Goal: Task Accomplishment & Management: Manage account settings

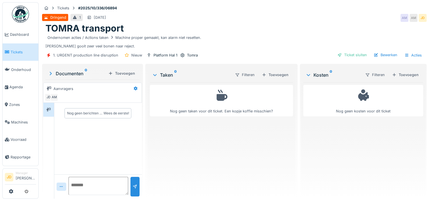
click at [357, 39] on div "Ondernomen acties / Actions taken Machine proper gemaakt, kan alarm niet resett…" at bounding box center [233, 37] width 377 height 7
drag, startPoint x: 377, startPoint y: 54, endPoint x: 374, endPoint y: 72, distance: 18.2
click at [377, 54] on div "Bewerken" at bounding box center [385, 55] width 28 height 8
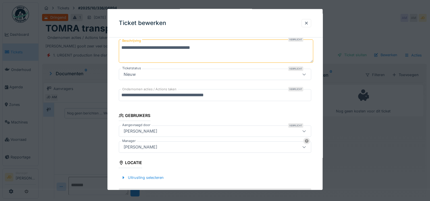
scroll to position [85, 0]
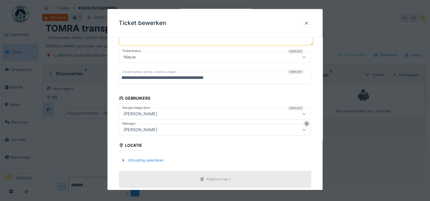
click at [165, 127] on div "[PERSON_NAME]" at bounding box center [203, 130] width 164 height 6
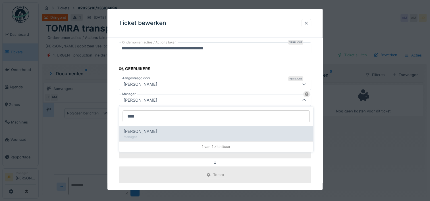
type input "****"
click at [158, 135] on div "Manager" at bounding box center [216, 137] width 185 height 5
type input "****"
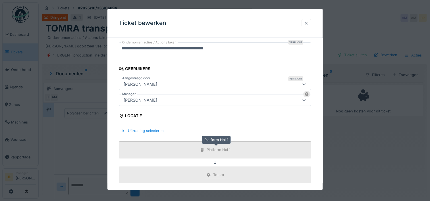
scroll to position [199, 0]
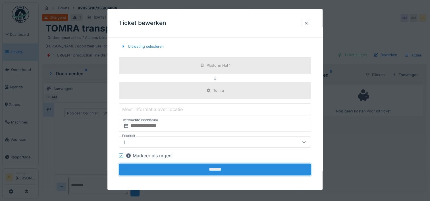
click at [211, 169] on input "*******" at bounding box center [215, 170] width 192 height 12
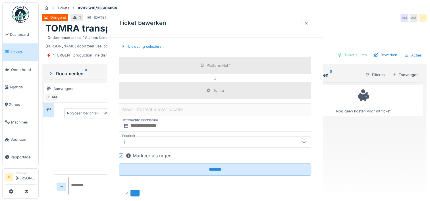
scroll to position [0, 0]
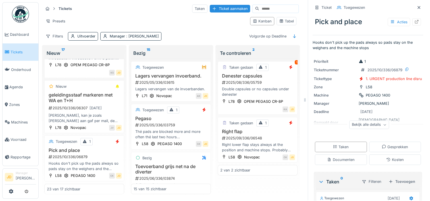
click at [23, 46] on link "Tickets" at bounding box center [21, 52] width 36 height 18
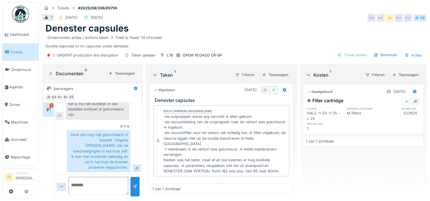
scroll to position [2, 0]
click at [266, 71] on div "Toevoegen" at bounding box center [274, 75] width 31 height 8
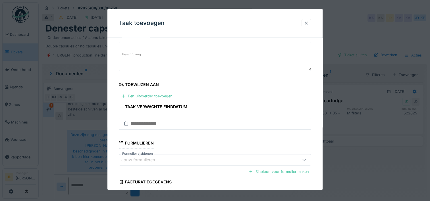
scroll to position [72, 0]
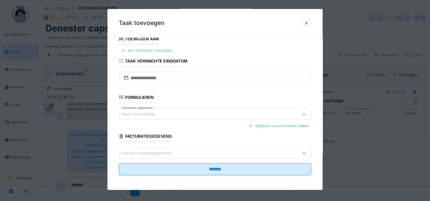
click at [151, 50] on div "Een uitvoerder toevoegen" at bounding box center [147, 51] width 56 height 8
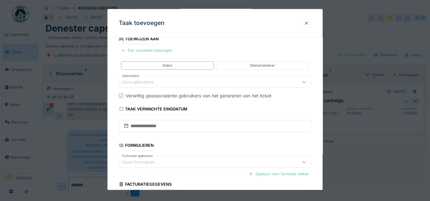
click at [151, 88] on fieldset "**********" at bounding box center [215, 99] width 192 height 258
click at [152, 83] on div "Jouw gebruikers" at bounding box center [141, 82] width 40 height 6
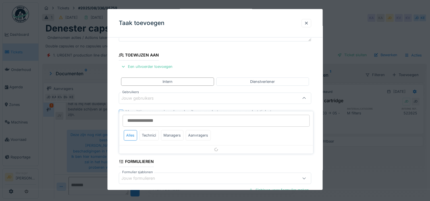
scroll to position [54, 0]
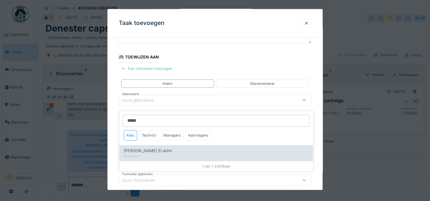
type input "*****"
click at [154, 148] on div "Karim El atimi" at bounding box center [216, 151] width 185 height 6
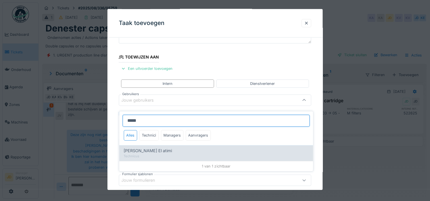
type input "****"
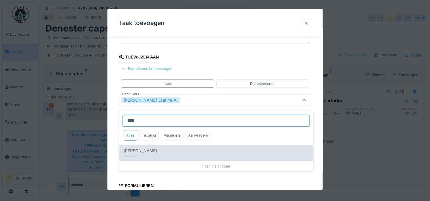
type input "****"
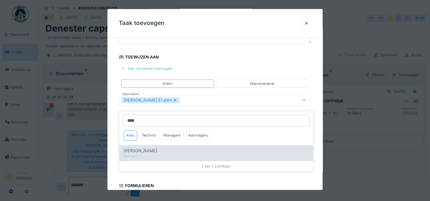
click at [161, 148] on div "[PERSON_NAME]" at bounding box center [216, 151] width 185 height 6
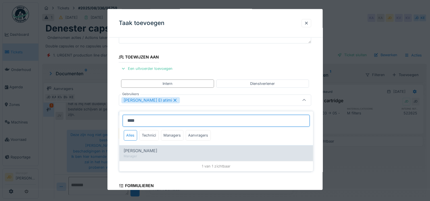
type input "*********"
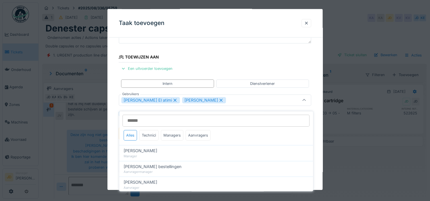
click at [302, 99] on div at bounding box center [304, 100] width 14 height 11
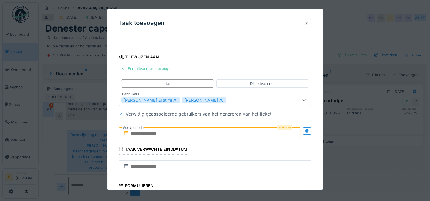
click at [172, 133] on input "text" at bounding box center [209, 134] width 181 height 12
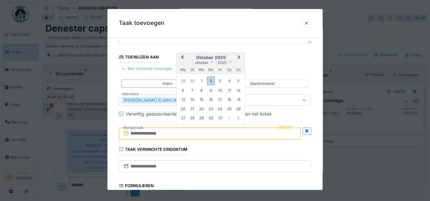
click at [223, 56] on h2 "oktober 2025" at bounding box center [211, 57] width 68 height 5
click at [209, 78] on div "2" at bounding box center [211, 81] width 8 height 8
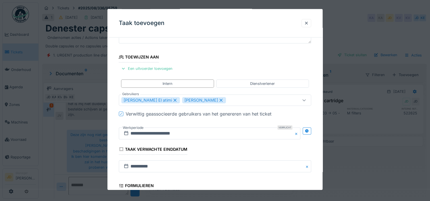
scroll to position [142, 0]
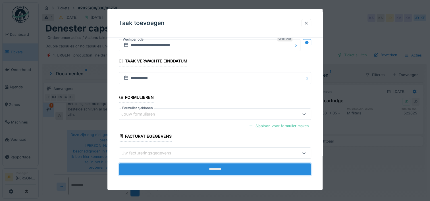
click at [216, 171] on input "*******" at bounding box center [215, 169] width 192 height 12
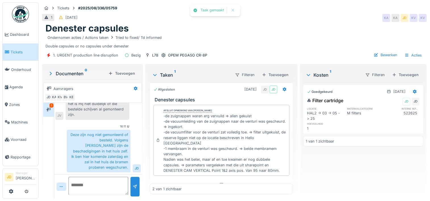
scroll to position [59, 0]
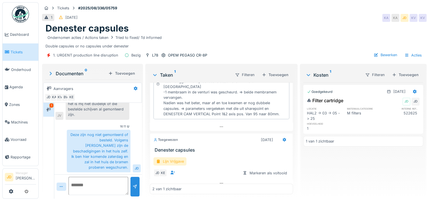
click at [170, 157] on div "Lijn Vrijgave" at bounding box center [169, 161] width 33 height 8
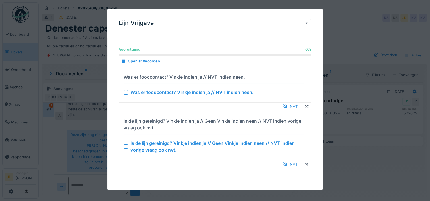
click at [126, 147] on div at bounding box center [126, 146] width 5 height 5
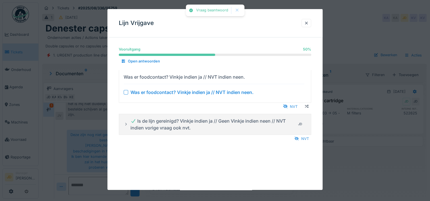
click at [125, 92] on div at bounding box center [126, 92] width 5 height 5
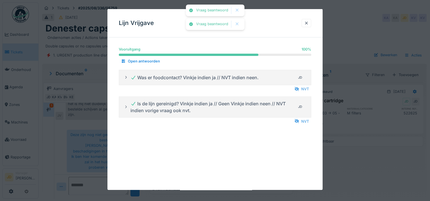
click at [354, 159] on div at bounding box center [215, 100] width 430 height 201
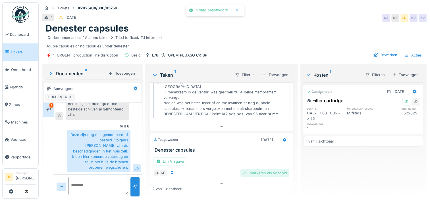
click at [268, 169] on div "Markeren als voltooid" at bounding box center [264, 173] width 49 height 8
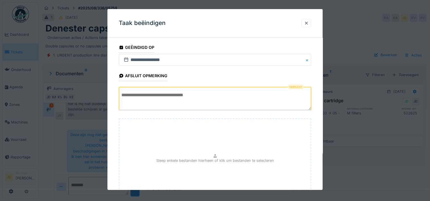
click at [218, 95] on textarea at bounding box center [215, 98] width 192 height 23
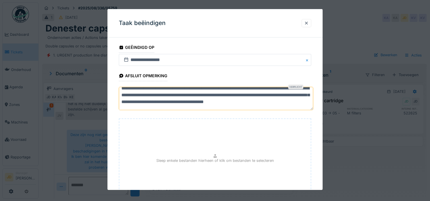
scroll to position [50, 0]
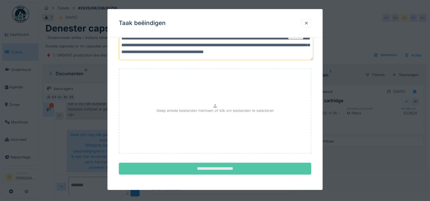
type textarea "**********"
click at [243, 166] on input "**********" at bounding box center [215, 169] width 192 height 12
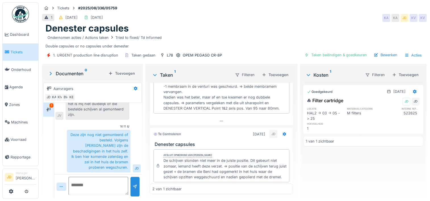
scroll to position [93, 0]
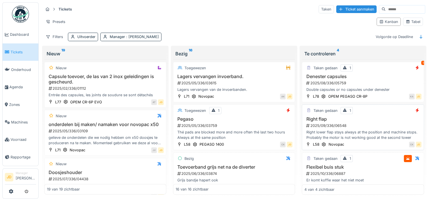
click at [363, 125] on div "2025/09/336/06548" at bounding box center [363, 125] width 116 height 5
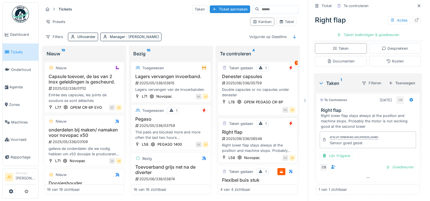
scroll to position [112, 0]
click at [385, 164] on div "Goedkeuren" at bounding box center [399, 167] width 33 height 8
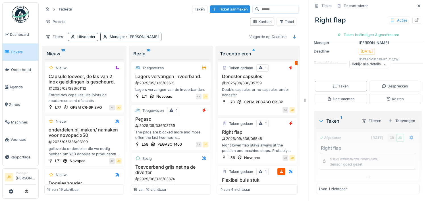
scroll to position [74, 0]
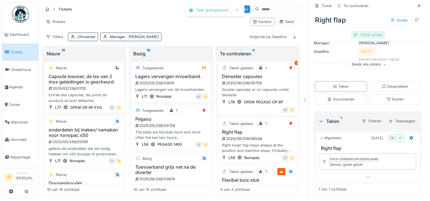
click at [361, 34] on div "Ticket sluiten" at bounding box center [368, 35] width 34 height 8
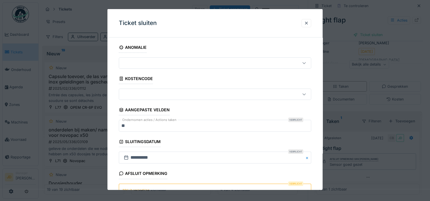
click at [204, 185] on textarea "Afsluit opmerking" at bounding box center [215, 194] width 192 height 23
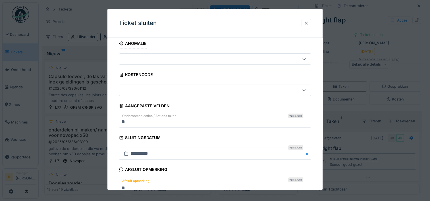
scroll to position [50, 0]
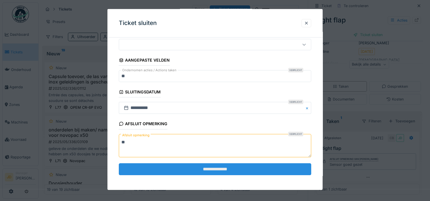
type textarea "**"
click at [200, 168] on input "**********" at bounding box center [215, 169] width 192 height 12
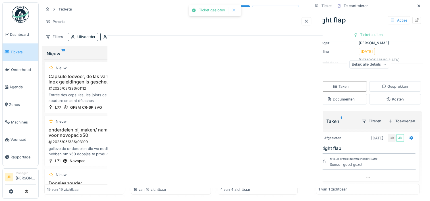
scroll to position [0, 0]
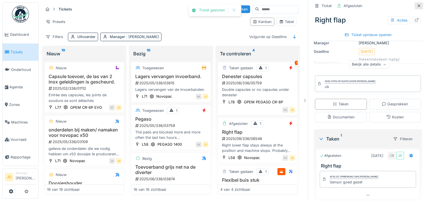
click at [416, 7] on icon at bounding box center [418, 6] width 5 height 4
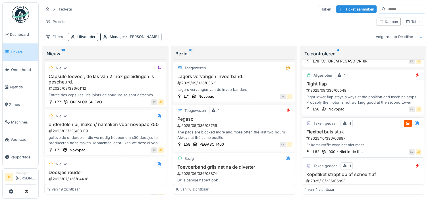
click at [377, 138] on div "2025/10/336/06887" at bounding box center [363, 138] width 116 height 5
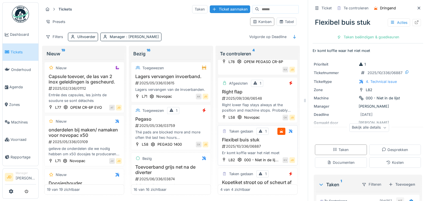
scroll to position [91, 0]
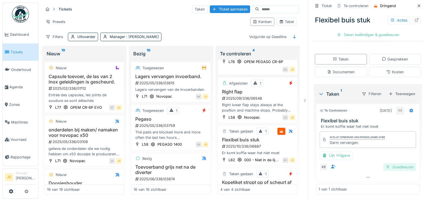
click at [383, 168] on div "Goedkeuren" at bounding box center [399, 167] width 33 height 8
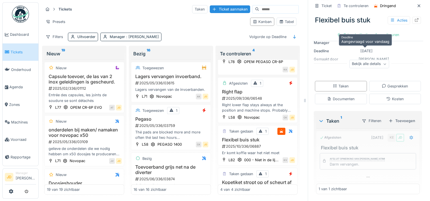
scroll to position [63, 0]
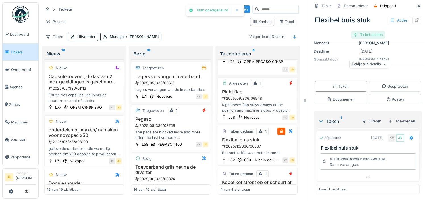
click at [360, 35] on div "Ticket sluiten" at bounding box center [368, 35] width 34 height 8
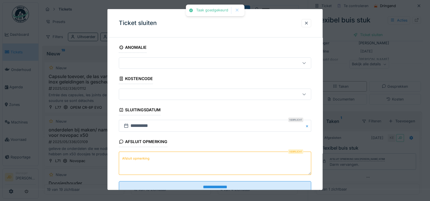
click at [193, 159] on textarea "Afsluit opmerking" at bounding box center [215, 163] width 192 height 23
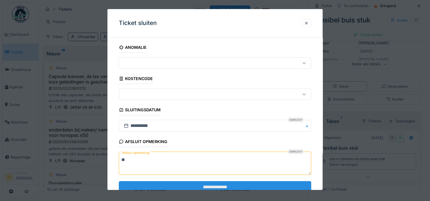
type textarea "**"
click at [208, 182] on input "**********" at bounding box center [215, 187] width 192 height 12
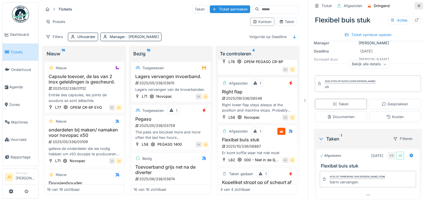
click at [416, 6] on icon at bounding box center [418, 6] width 5 height 4
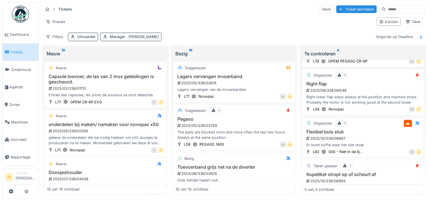
scroll to position [57, 0]
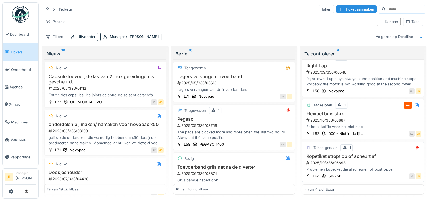
click at [383, 154] on h3 "Kopetiket stropt op of scheurt af" at bounding box center [362, 156] width 117 height 5
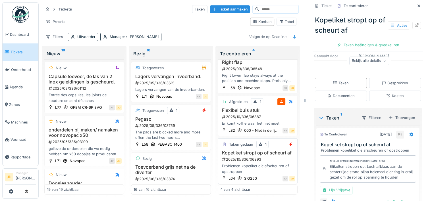
scroll to position [112, 0]
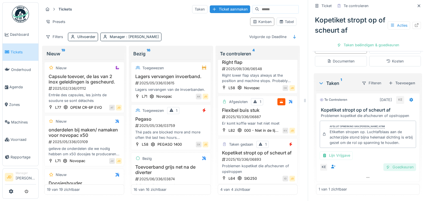
click at [392, 165] on div "Goedkeuren" at bounding box center [399, 167] width 33 height 8
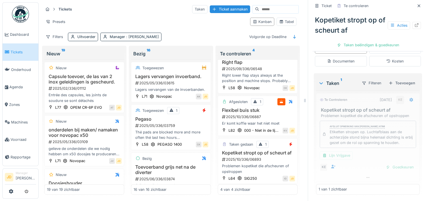
scroll to position [84, 0]
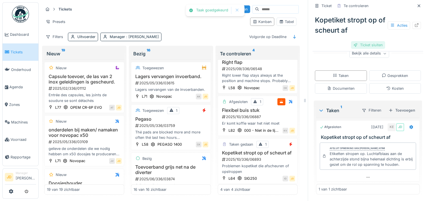
click at [367, 48] on div "Ticket sluiten" at bounding box center [368, 45] width 34 height 8
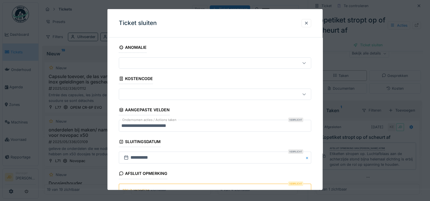
scroll to position [8, 0]
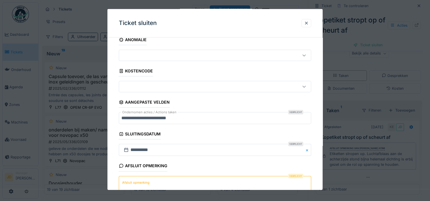
click at [209, 180] on textarea "Afsluit opmerking" at bounding box center [215, 187] width 192 height 23
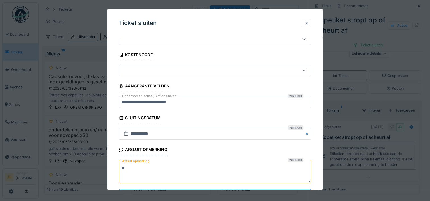
scroll to position [50, 0]
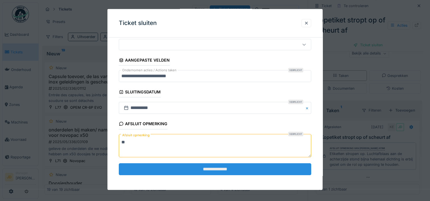
type textarea "**"
click at [226, 169] on input "**********" at bounding box center [215, 169] width 192 height 12
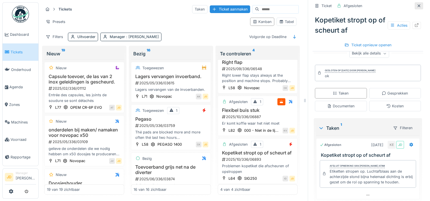
click at [416, 5] on icon at bounding box center [418, 6] width 5 height 4
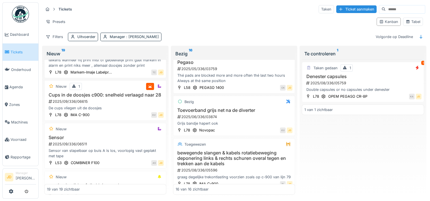
scroll to position [341, 0]
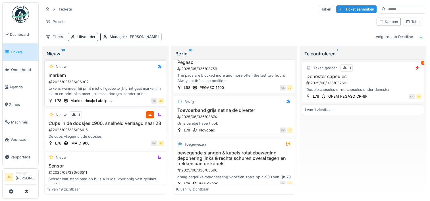
click at [124, 85] on div "2025/09/336/06302" at bounding box center [106, 81] width 116 height 5
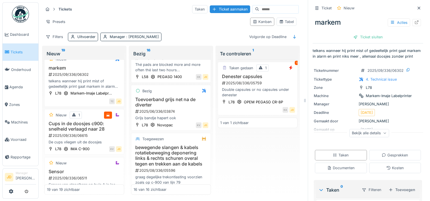
click at [23, 50] on span "Tickets" at bounding box center [24, 51] width 26 height 5
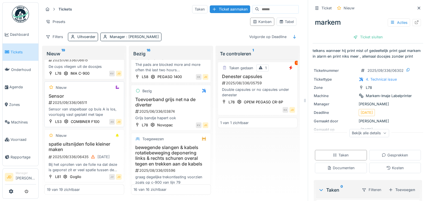
scroll to position [489, 0]
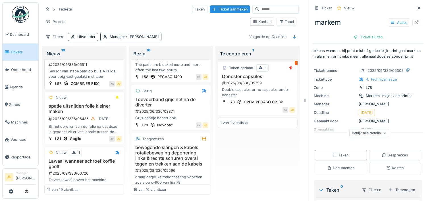
click at [96, 61] on h3 "Sensor" at bounding box center [84, 57] width 75 height 5
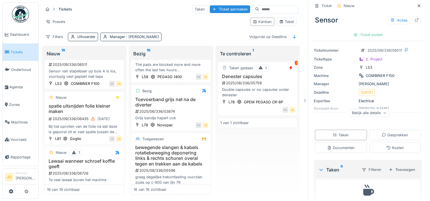
scroll to position [45, 0]
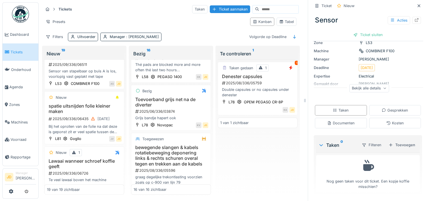
click at [354, 91] on div "Bekijk alle details" at bounding box center [369, 88] width 40 height 8
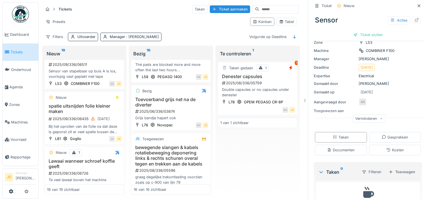
click at [354, 118] on div "Verminderen" at bounding box center [368, 119] width 33 height 8
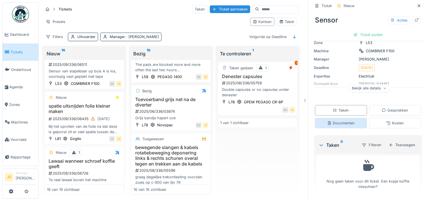
click at [352, 120] on div "Documenten" at bounding box center [341, 123] width 52 height 11
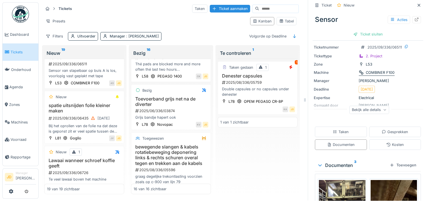
scroll to position [17, 0]
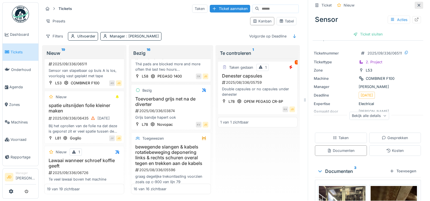
click at [416, 3] on icon at bounding box center [418, 5] width 5 height 4
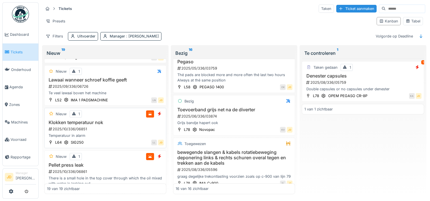
scroll to position [552, 0]
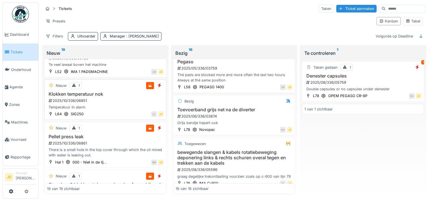
click at [122, 110] on div "Temperatuur in alarm" at bounding box center [105, 107] width 117 height 5
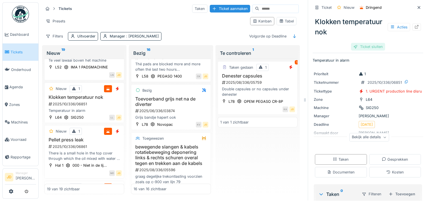
click at [363, 45] on div "Ticket sluiten" at bounding box center [368, 47] width 34 height 8
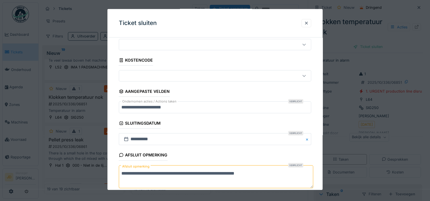
scroll to position [28, 0]
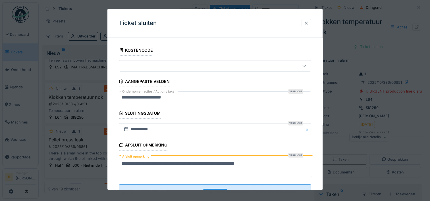
drag, startPoint x: 272, startPoint y: 162, endPoint x: 109, endPoint y: 144, distance: 164.3
click at [109, 144] on div "**********" at bounding box center [214, 113] width 215 height 198
type textarea "*"
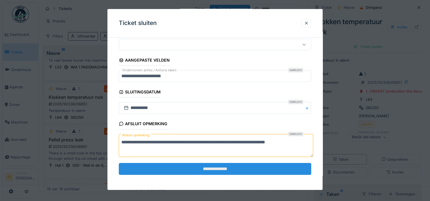
type textarea "**********"
click at [149, 168] on input "**********" at bounding box center [215, 169] width 192 height 12
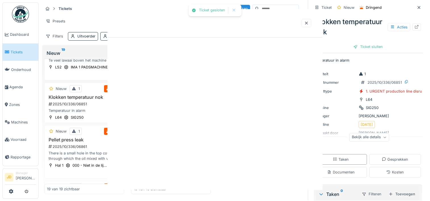
scroll to position [0, 0]
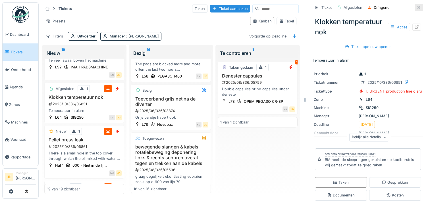
click at [416, 6] on icon at bounding box center [418, 8] width 5 height 4
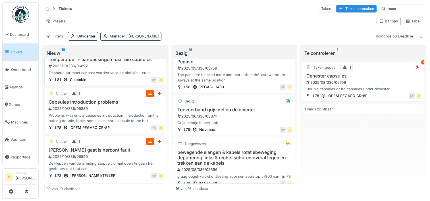
scroll to position [776, 0]
click at [92, 110] on div "2025/10/336/06889" at bounding box center [106, 108] width 116 height 5
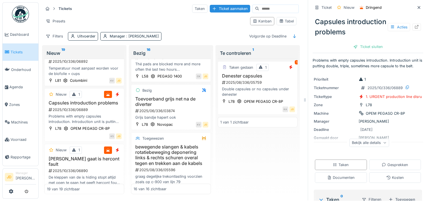
scroll to position [66, 0]
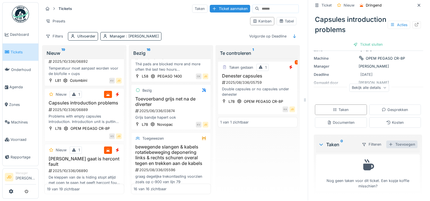
click at [395, 141] on div "Toevoegen" at bounding box center [401, 145] width 31 height 8
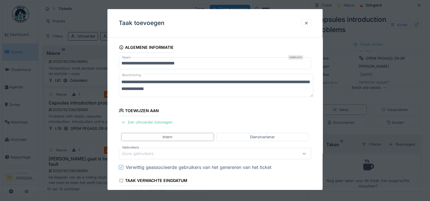
click at [140, 152] on div "Jouw gebruikers" at bounding box center [141, 154] width 40 height 6
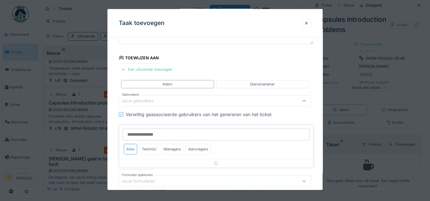
scroll to position [54, 0]
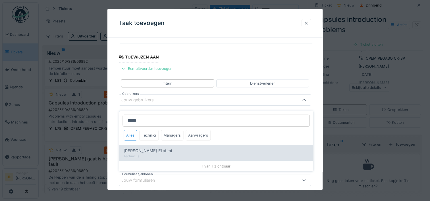
type input "*****"
click at [159, 148] on div "Karim El atimi" at bounding box center [216, 151] width 185 height 6
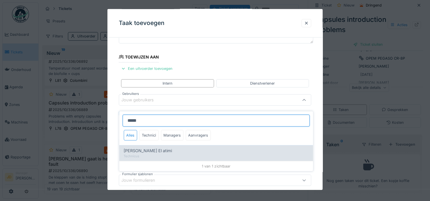
type input "****"
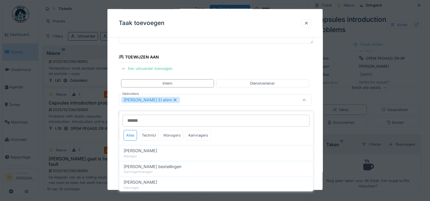
click at [168, 130] on div "Managers" at bounding box center [172, 135] width 22 height 11
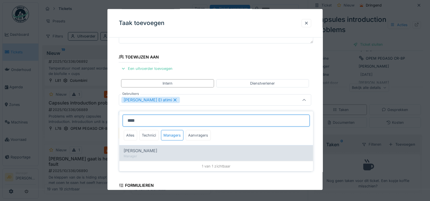
type input "****"
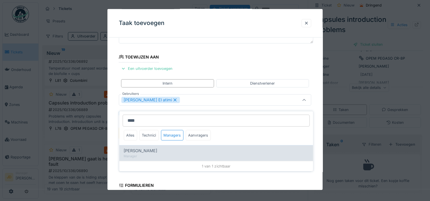
click at [159, 155] on div "Jasper De wit Manager" at bounding box center [216, 153] width 194 height 16
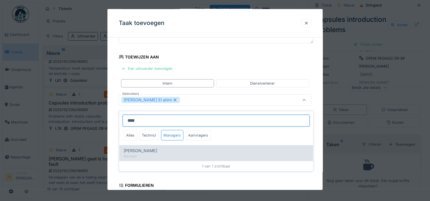
type input "*********"
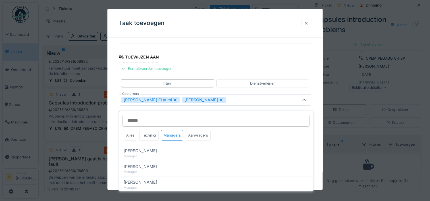
click at [301, 99] on div at bounding box center [304, 100] width 14 height 11
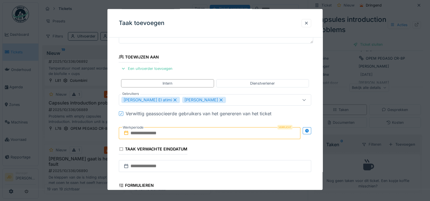
click at [200, 137] on input "text" at bounding box center [209, 133] width 181 height 12
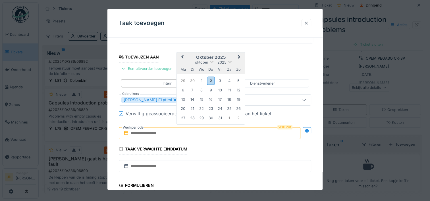
click at [227, 58] on h2 "oktober 2025" at bounding box center [211, 57] width 68 height 5
click at [212, 82] on div "2" at bounding box center [211, 80] width 8 height 8
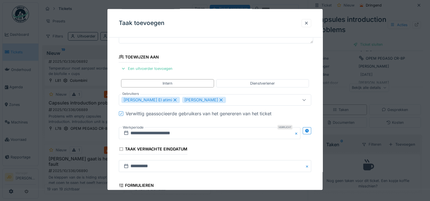
scroll to position [142, 0]
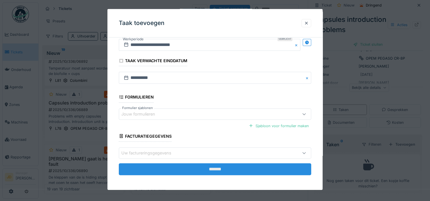
click at [219, 166] on input "*******" at bounding box center [215, 169] width 192 height 12
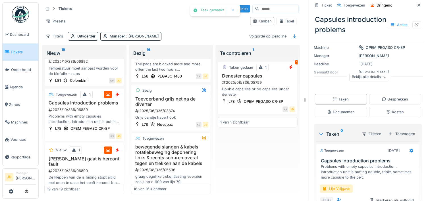
scroll to position [102, 0]
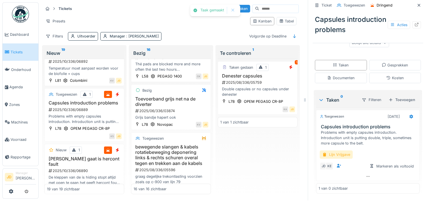
click at [338, 152] on div "Lijn Vrijgave" at bounding box center [335, 155] width 33 height 8
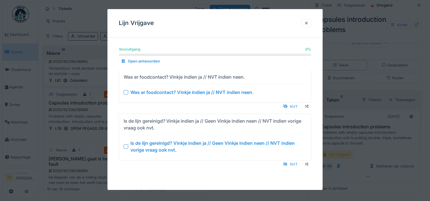
click at [125, 145] on div at bounding box center [126, 146] width 5 height 5
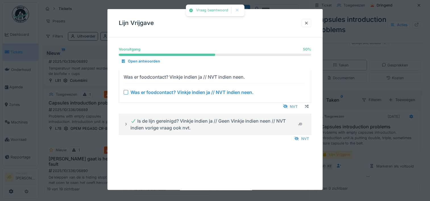
click at [124, 91] on div at bounding box center [126, 92] width 5 height 5
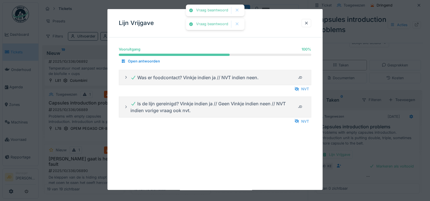
click at [367, 146] on div at bounding box center [215, 100] width 430 height 201
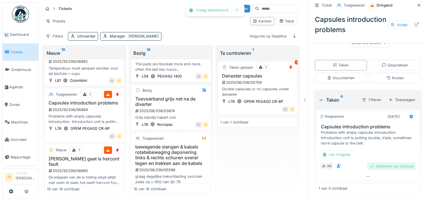
click at [371, 162] on div "Markeren als voltooid" at bounding box center [391, 166] width 49 height 8
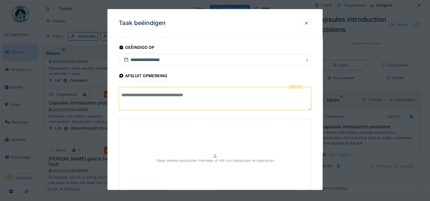
click at [254, 99] on textarea at bounding box center [215, 98] width 192 height 23
paste textarea "**********"
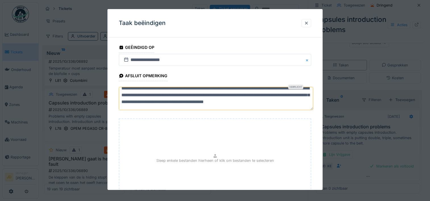
scroll to position [50, 0]
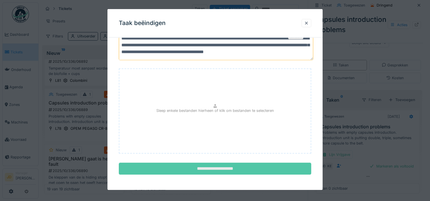
type textarea "**********"
click at [255, 166] on input "**********" at bounding box center [215, 169] width 192 height 12
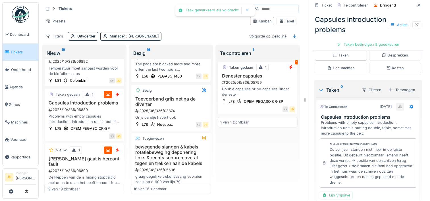
scroll to position [160, 0]
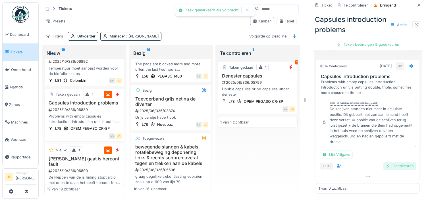
click at [385, 163] on div "Goedkeuren" at bounding box center [399, 166] width 33 height 8
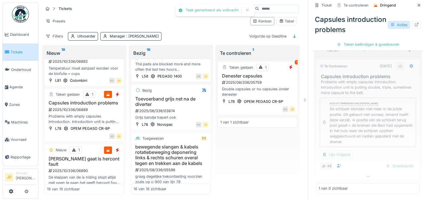
scroll to position [122, 0]
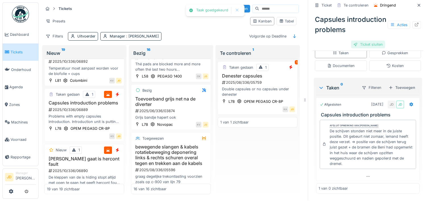
click at [361, 48] on div "Ticket sluiten" at bounding box center [368, 45] width 34 height 8
click at [361, 50] on div "Taak goedgekeurd Annuleren Tickets Taken Ticket aanmaken Presets Kanban Tabel F…" at bounding box center [234, 100] width 391 height 202
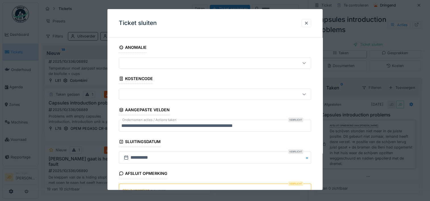
click at [166, 185] on textarea "Afsluit opmerking" at bounding box center [215, 194] width 192 height 23
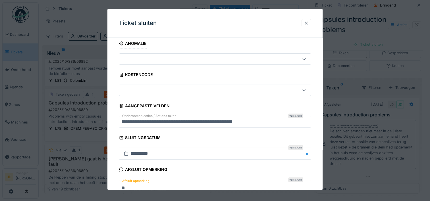
scroll to position [50, 0]
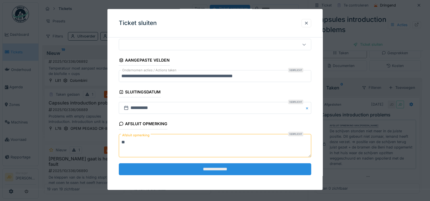
type textarea "**"
click at [196, 167] on input "**********" at bounding box center [215, 169] width 192 height 12
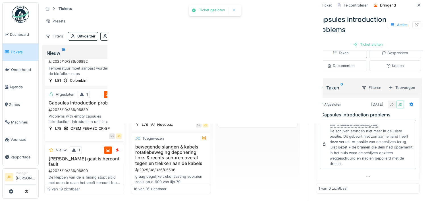
scroll to position [0, 0]
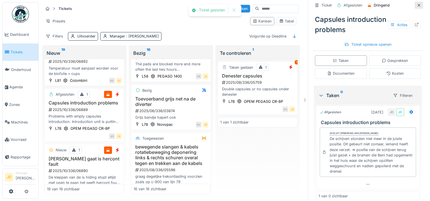
click at [416, 3] on icon at bounding box center [418, 5] width 5 height 4
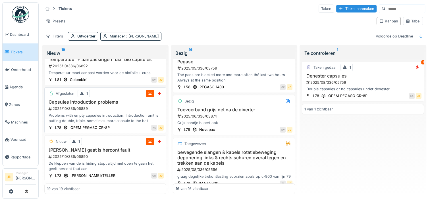
scroll to position [742, 0]
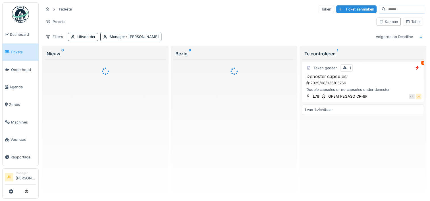
click at [396, 24] on div "[PERSON_NAME]" at bounding box center [399, 21] width 51 height 13
click at [405, 24] on div "Tabel" at bounding box center [412, 21] width 15 height 5
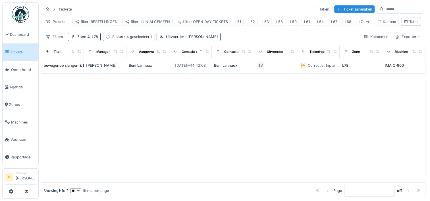
click at [131, 39] on span ": 4 geselecteerd" at bounding box center [137, 37] width 29 height 4
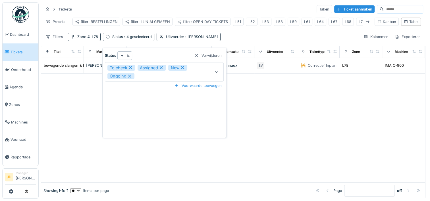
click at [143, 76] on div "To check Assigned New Ongoing" at bounding box center [156, 72] width 98 height 14
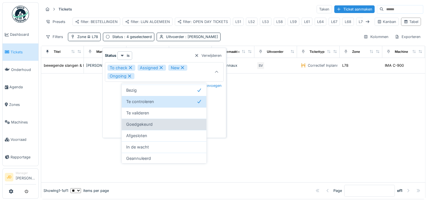
scroll to position [34, 0]
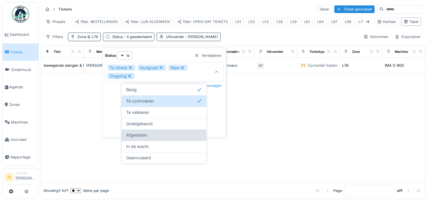
click at [142, 131] on div "Afgesloten" at bounding box center [164, 134] width 85 height 11
type input "**********"
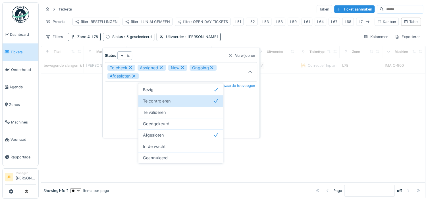
click at [77, 137] on div at bounding box center [233, 128] width 384 height 109
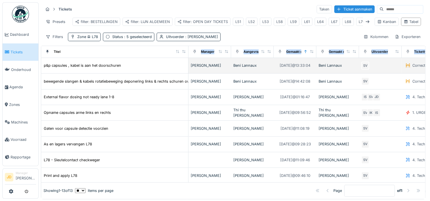
drag, startPoint x: 78, startPoint y: 57, endPoint x: 183, endPoint y: 70, distance: 105.3
click at [183, 70] on table "Titel Manager Aangevraagd door Gemaakt op Gemaakt door Uitvoerder Tickettype Zo…" at bounding box center [391, 151] width 701 height 210
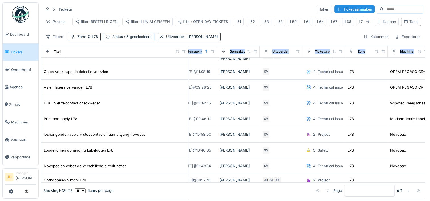
scroll to position [57, 79]
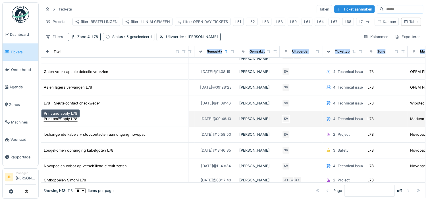
click at [74, 122] on div "Print and apply L78" at bounding box center [61, 118] width 34 height 5
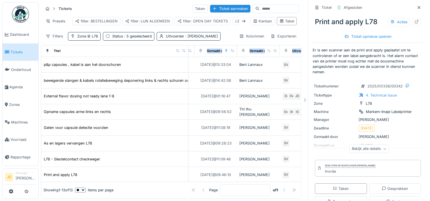
scroll to position [0, 79]
click at [414, 6] on div at bounding box center [418, 7] width 9 height 7
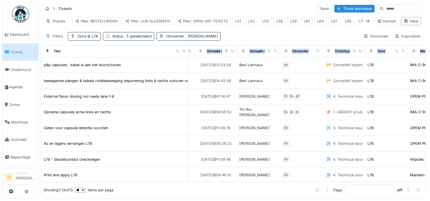
click at [16, 51] on span "Tickets" at bounding box center [24, 51] width 26 height 5
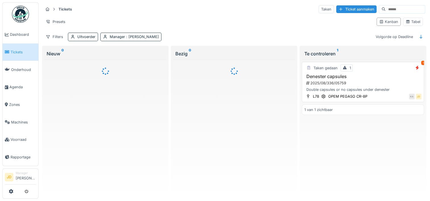
click at [363, 76] on h3 "Denester capsules" at bounding box center [362, 76] width 117 height 5
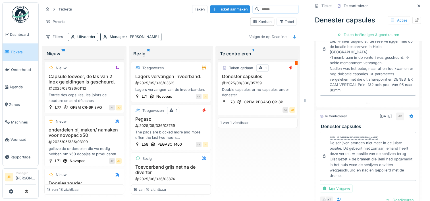
scroll to position [178, 0]
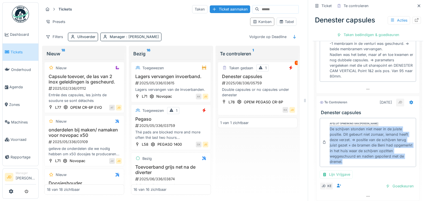
drag, startPoint x: 325, startPoint y: 129, endPoint x: 388, endPoint y: 163, distance: 72.0
click at [388, 163] on div "De schijven stonden niet meer in de juiste positie. Dit gebeurt niet zomaar, ie…" at bounding box center [371, 145] width 84 height 38
copy div "De schijven stonden niet meer in de juiste positie. Dit gebeurt niet zomaar, ie…"
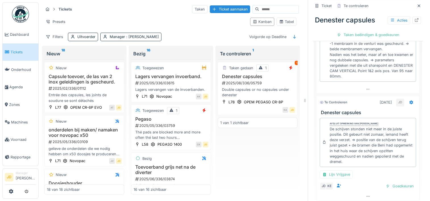
click at [246, 147] on div "Taken gedaan 1 1 Denester capsules 2025/08/336/05759 Double capsules or no caps…" at bounding box center [258, 126] width 80 height 135
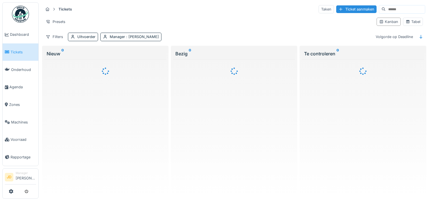
scroll to position [5, 0]
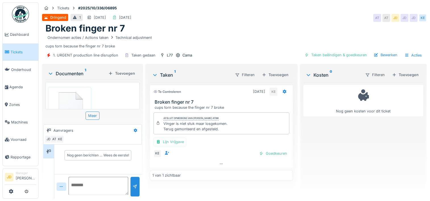
click at [78, 98] on img at bounding box center [69, 107] width 40 height 39
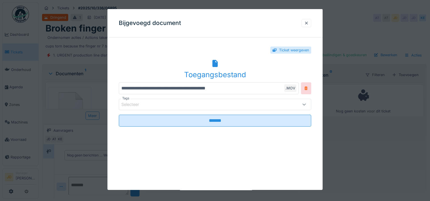
click at [207, 70] on div "Toegangsbestand" at bounding box center [215, 74] width 192 height 11
click at [266, 27] on div "Bijgevoegd document" at bounding box center [214, 23] width 215 height 28
click at [308, 24] on div at bounding box center [306, 22] width 5 height 5
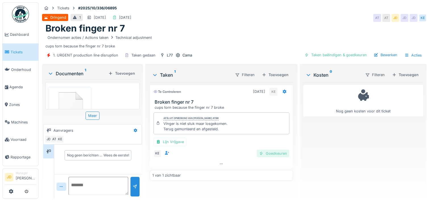
click at [271, 154] on div "Goedkeuren" at bounding box center [272, 154] width 33 height 8
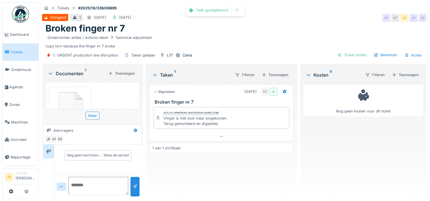
drag, startPoint x: 341, startPoint y: 55, endPoint x: 383, endPoint y: 35, distance: 46.0
click at [342, 55] on div "Ticket sluiten" at bounding box center [352, 55] width 34 height 8
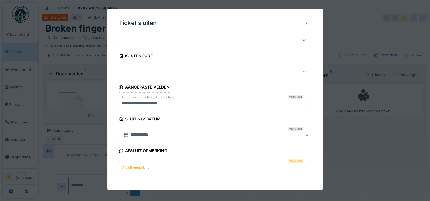
scroll to position [50, 0]
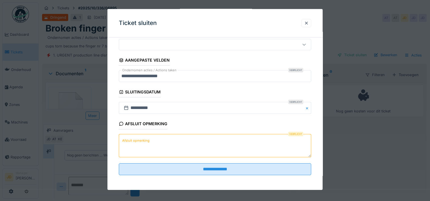
click at [191, 142] on textarea "Afsluit opmerking" at bounding box center [215, 145] width 192 height 23
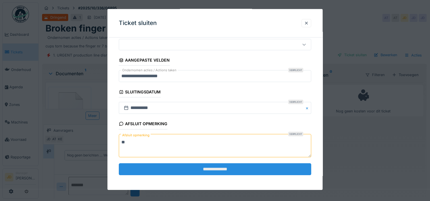
type textarea "**"
click at [197, 170] on input "**********" at bounding box center [215, 169] width 192 height 12
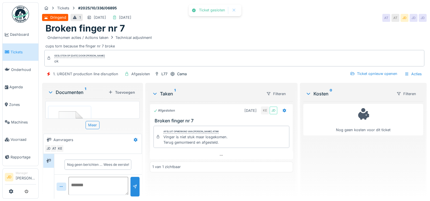
scroll to position [1, 0]
